Goal: Find specific page/section: Find specific page/section

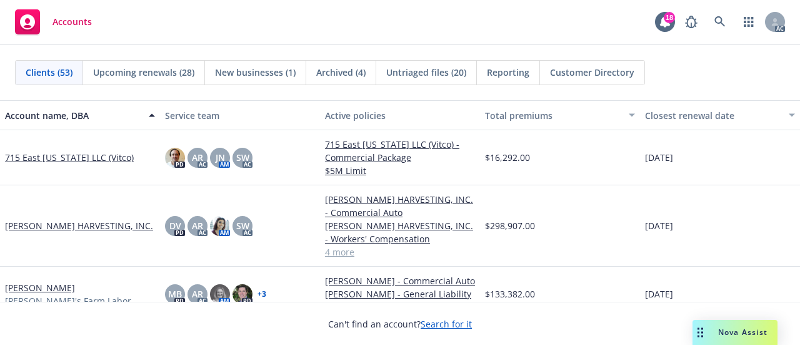
click at [729, 335] on span "Nova Assist" at bounding box center [743, 331] width 49 height 11
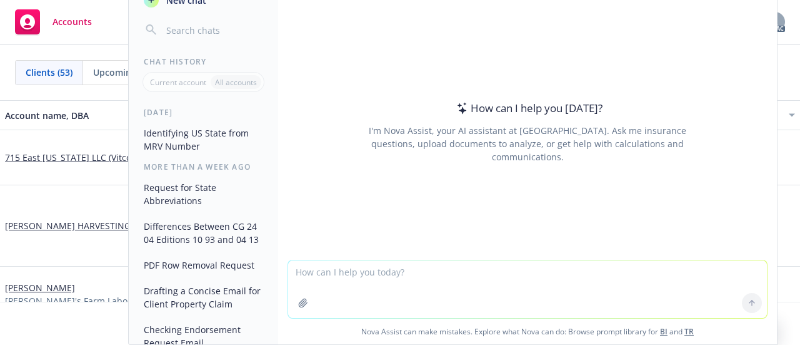
click at [73, 17] on span "Accounts" at bounding box center [72, 22] width 39 height 10
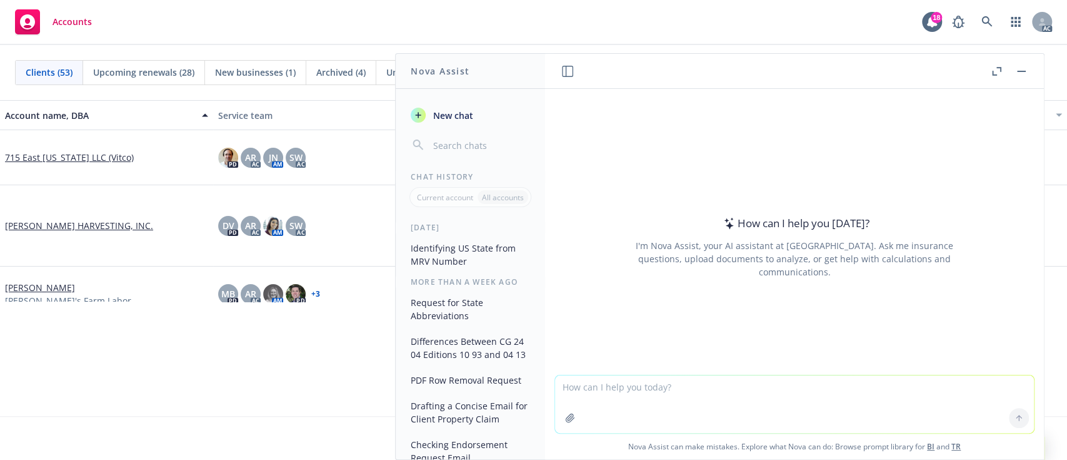
click at [800, 68] on button "button" at bounding box center [1021, 71] width 15 height 15
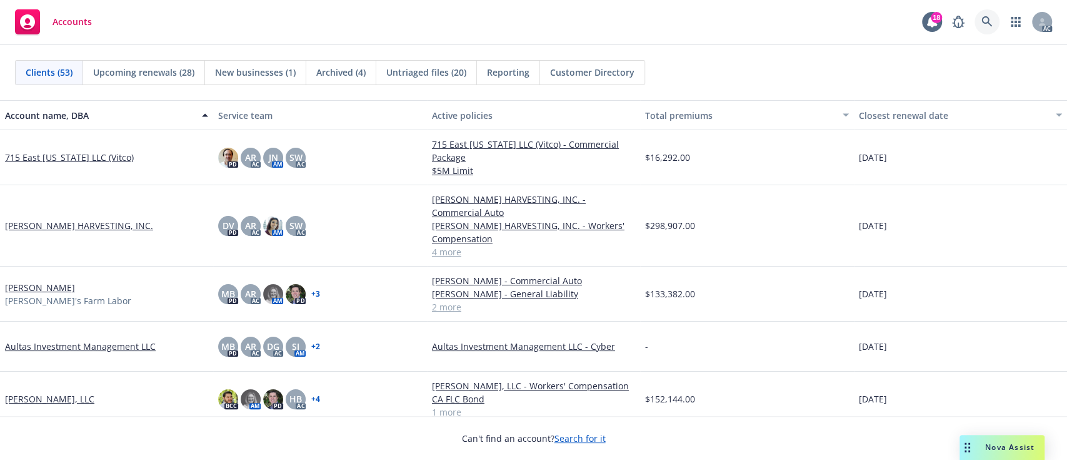
click at [986, 22] on icon at bounding box center [987, 21] width 11 height 11
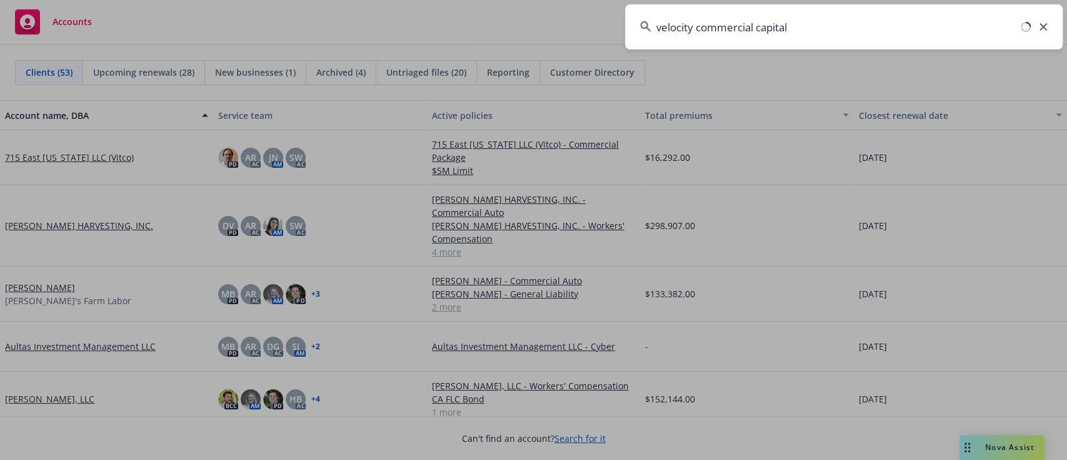
type input "velocity commercial capital"
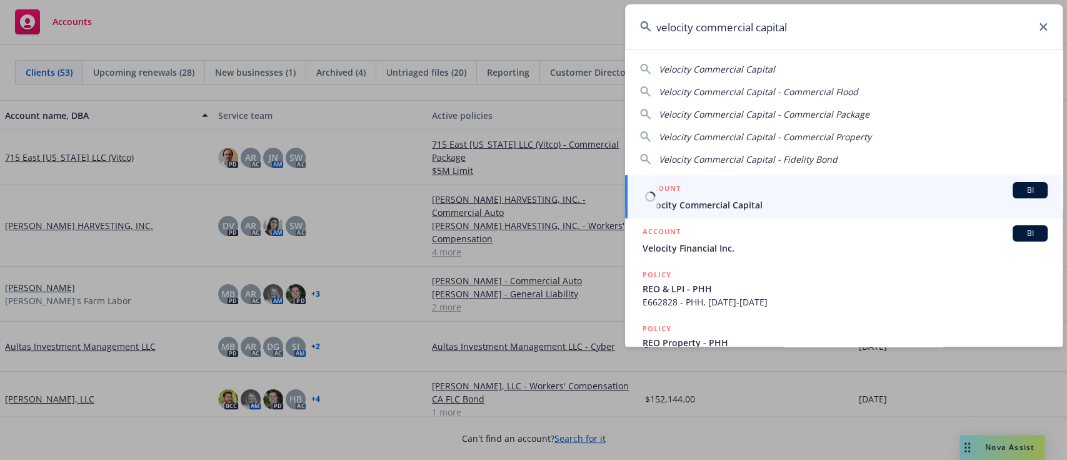
click at [712, 196] on div "ACCOUNT BI" at bounding box center [845, 190] width 405 height 16
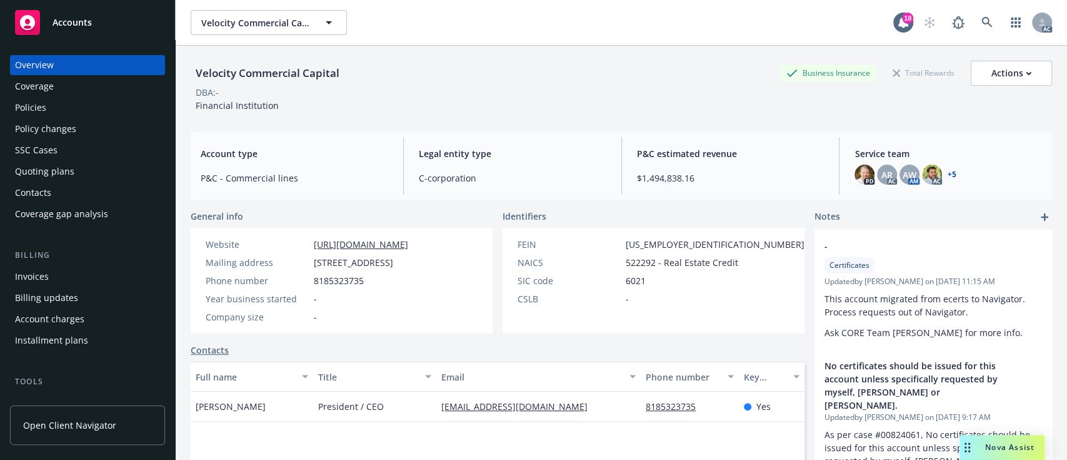
click at [27, 105] on div "Policies" at bounding box center [30, 108] width 31 height 20
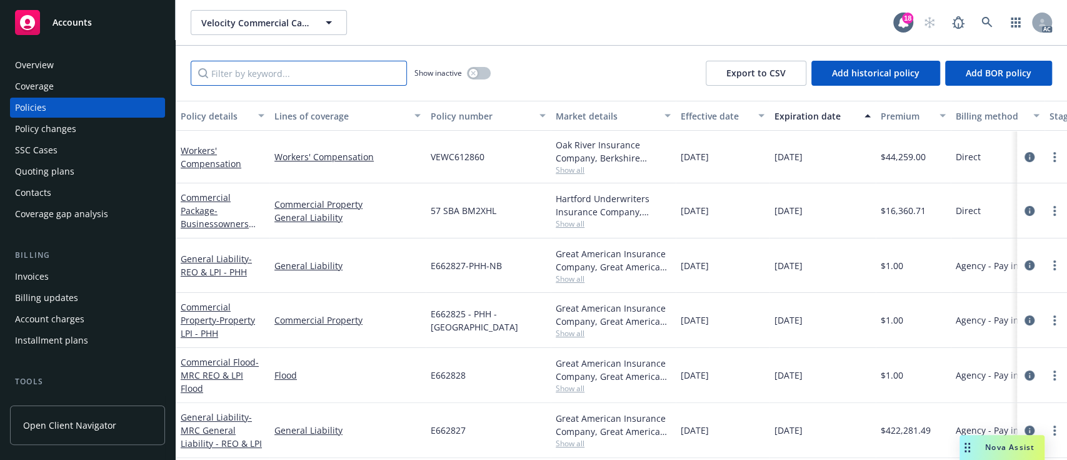
click at [277, 70] on input "Filter by keyword..." at bounding box center [299, 73] width 216 height 25
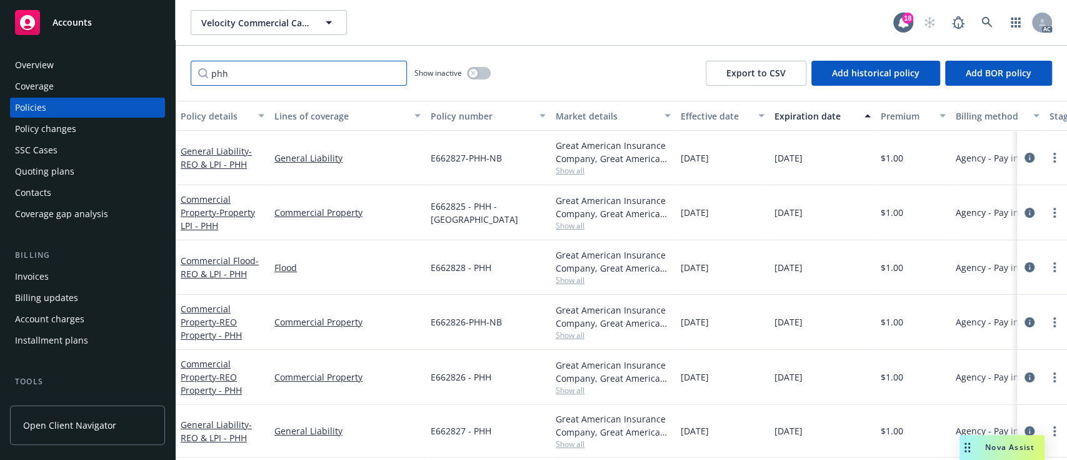
type input "phh"
click at [210, 113] on div "Policy details" at bounding box center [216, 115] width 70 height 13
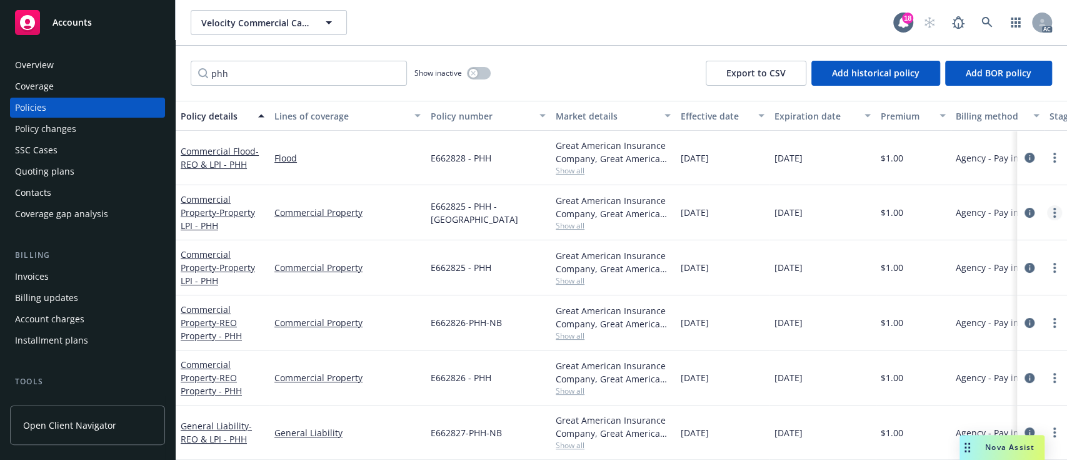
click at [1047, 210] on link "more" at bounding box center [1054, 212] width 15 height 15
